Goal: Transaction & Acquisition: Purchase product/service

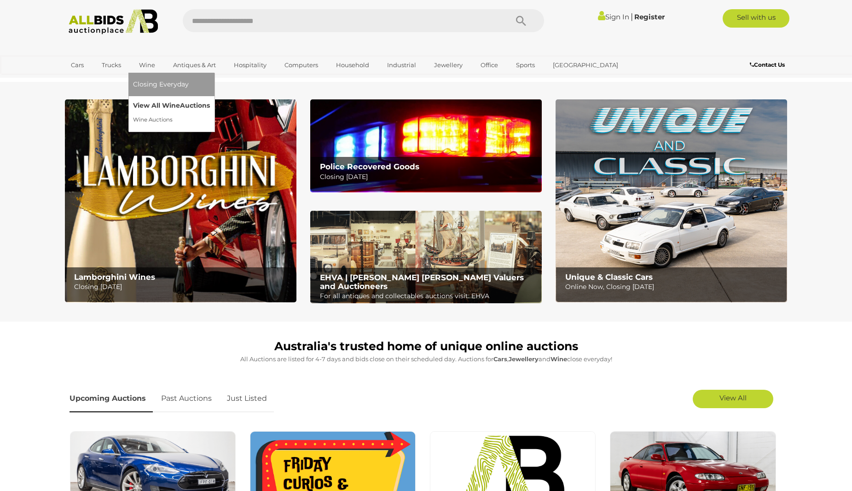
click at [149, 102] on link "View All Wine Auctions" at bounding box center [171, 105] width 77 height 14
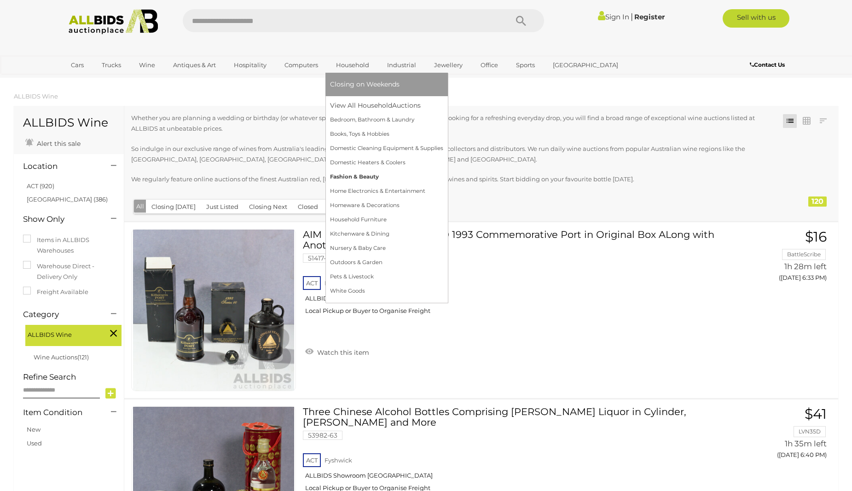
click at [345, 172] on link "Fashion & Beauty" at bounding box center [386, 177] width 113 height 14
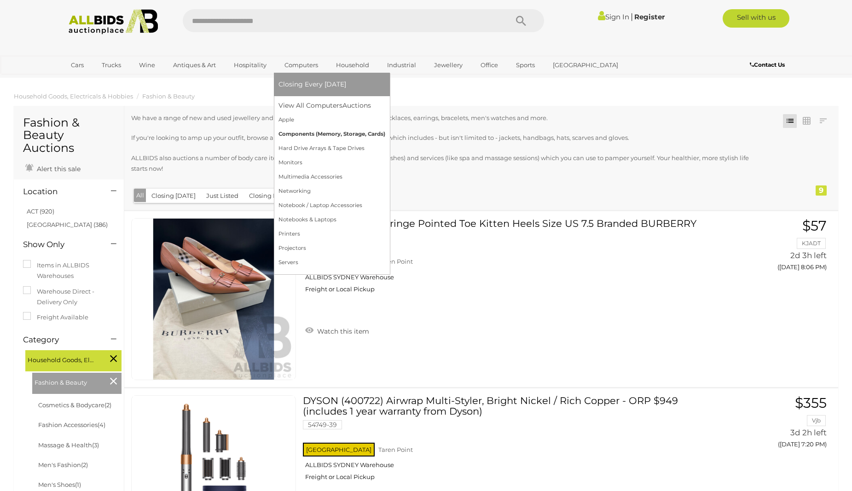
click at [302, 129] on link "Components (Memory, Storage, Cards)" at bounding box center [331, 134] width 107 height 14
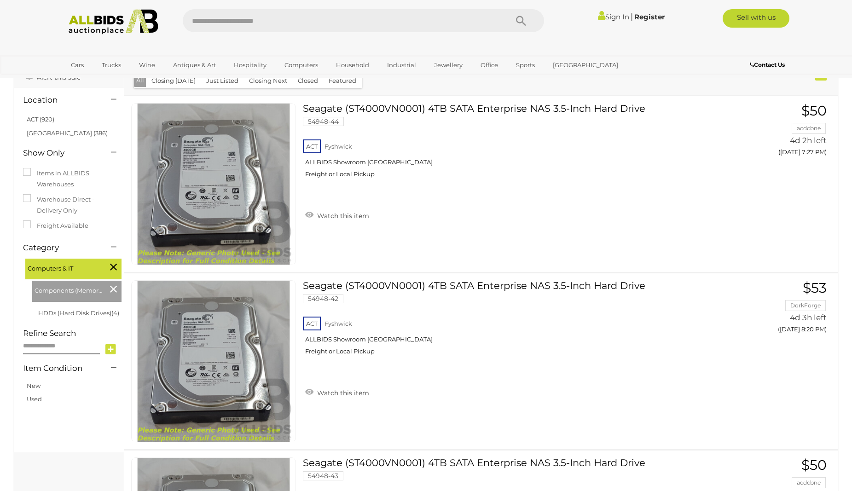
scroll to position [109, 0]
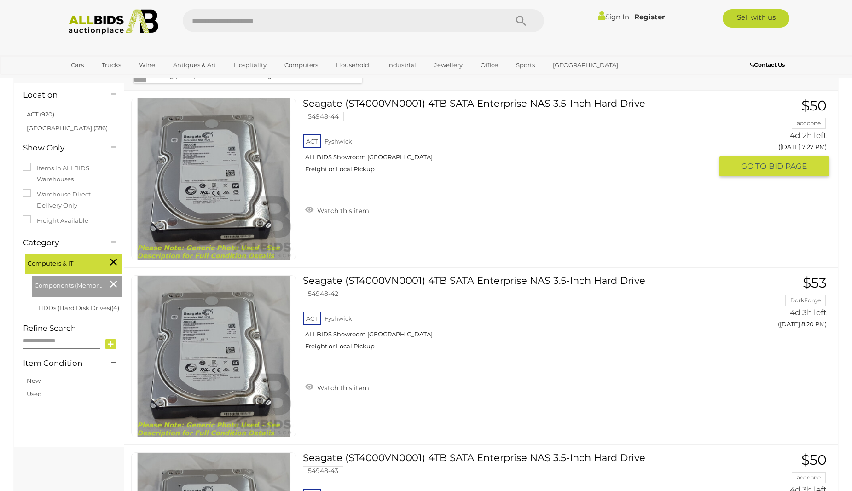
click at [418, 103] on link "Seagate (ST4000VN0001) 4TB SATA Enterprise NAS 3.5-Inch Hard Drive 54948-44 ACT…" at bounding box center [511, 139] width 403 height 82
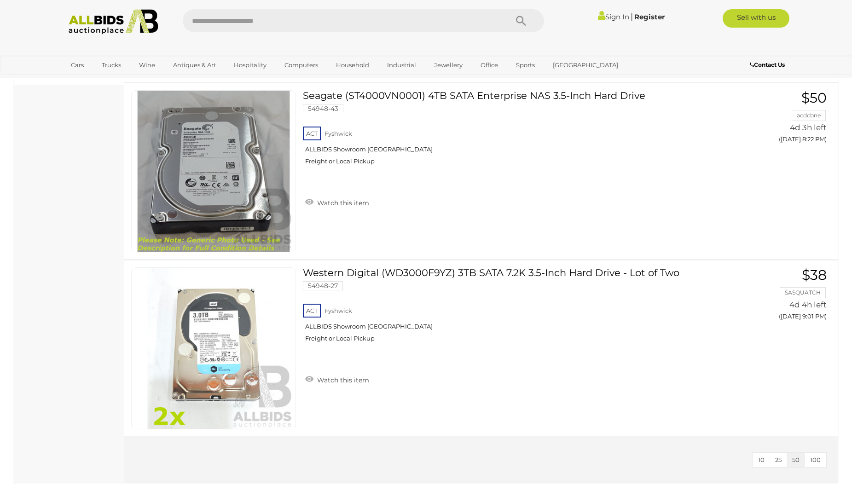
scroll to position [467, 0]
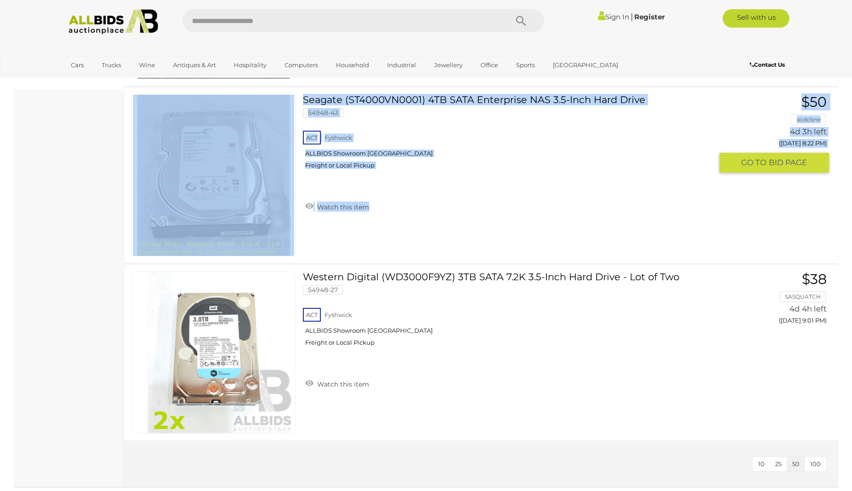
drag, startPoint x: 831, startPoint y: 268, endPoint x: 834, endPoint y: 242, distance: 26.4
click at [834, 245] on tbody "Seagate (ST4000VN0001) 4TB SATA Enterprise NAS 3.5-Inch Hard Drive 54948-44 ACT…" at bounding box center [481, 86] width 714 height 708
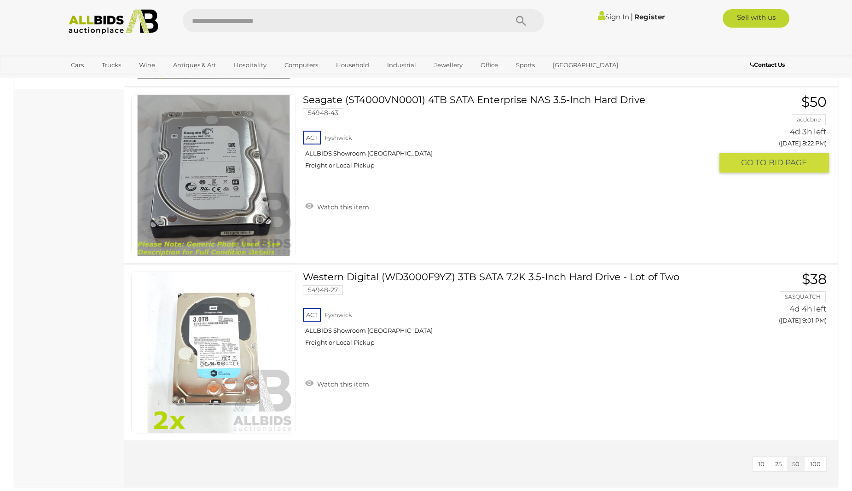
click at [833, 248] on div "Seagate (ST4000VN0001) 4TB SATA Enterprise NAS 3.5-Inch Hard Drive 54948-43 ACT…" at bounding box center [480, 175] width 727 height 176
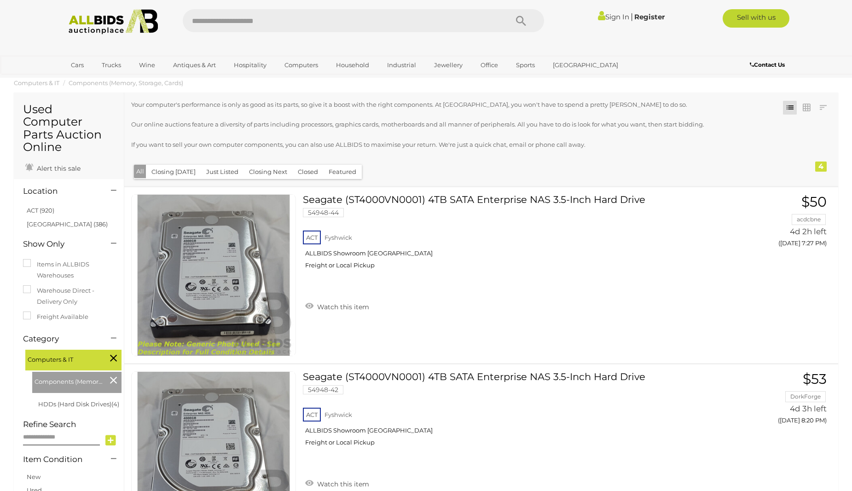
scroll to position [0, 0]
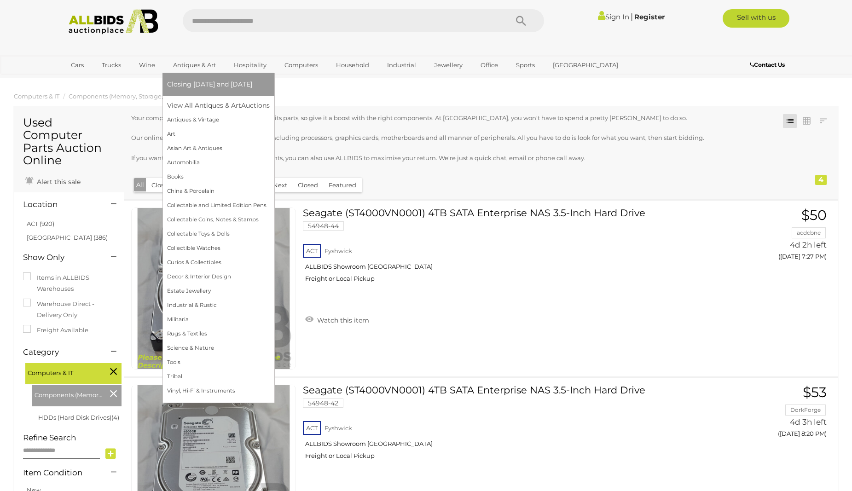
click at [206, 79] on link "Closing [DATE] and [DATE]" at bounding box center [218, 84] width 103 height 14
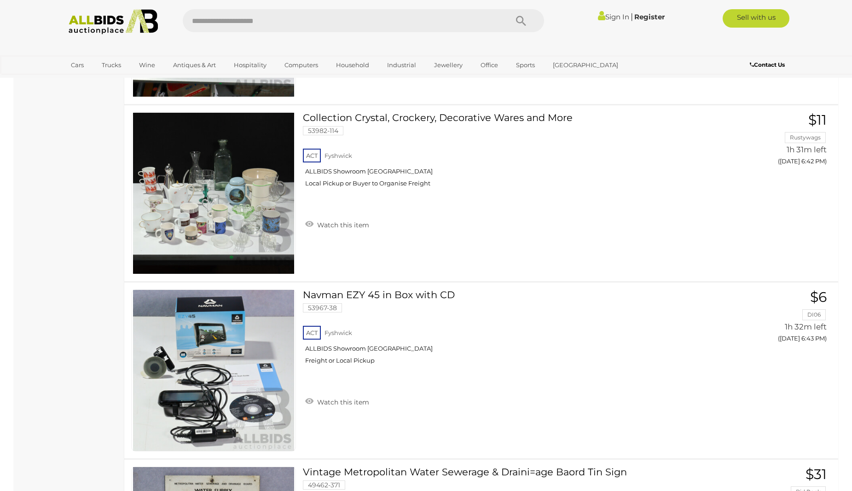
scroll to position [3094, 0]
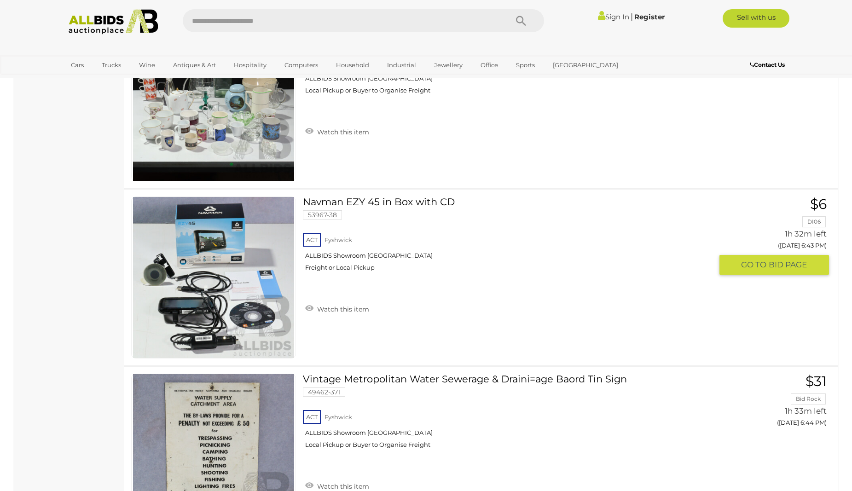
click at [368, 201] on link "Navman EZY 45 in Box with CD 53967-38 ACT Fyshwick ALLBIDS Showroom Fyshwick" at bounding box center [511, 237] width 403 height 82
